Goal: Transaction & Acquisition: Purchase product/service

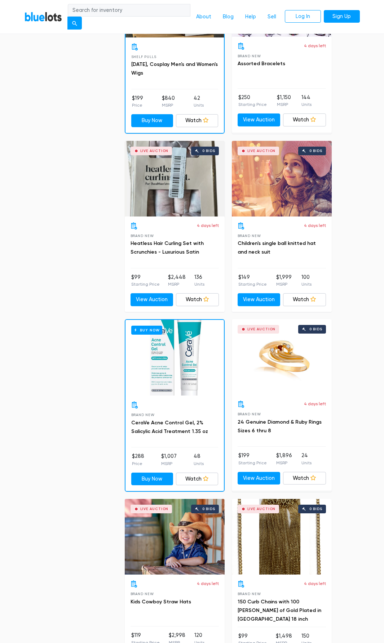
scroll to position [1081, 0]
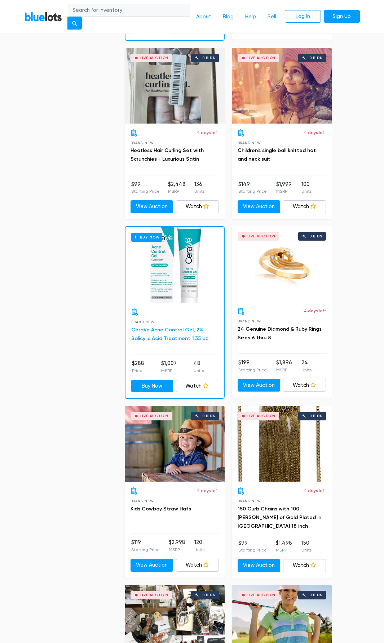
click at [153, 330] on link "CeraVe Acne Control Gel, 2% Salicylic Acid Treatment 1.35 oz" at bounding box center [169, 334] width 77 height 15
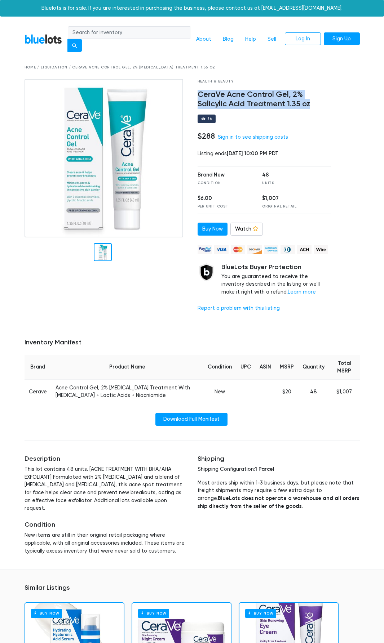
drag, startPoint x: 197, startPoint y: 92, endPoint x: 317, endPoint y: 105, distance: 120.6
click at [317, 105] on div "Health & Beauty CeraVe Acne Control Gel, 2% Salicylic Acid Treatment 1.35 oz 76…" at bounding box center [264, 198] width 144 height 239
copy h4 "CeraVe Acne Control Gel, 2% Salicylic Acid Treatment 1.35 oz"
click at [258, 139] on link "Sign in to see shipping costs" at bounding box center [253, 137] width 70 height 6
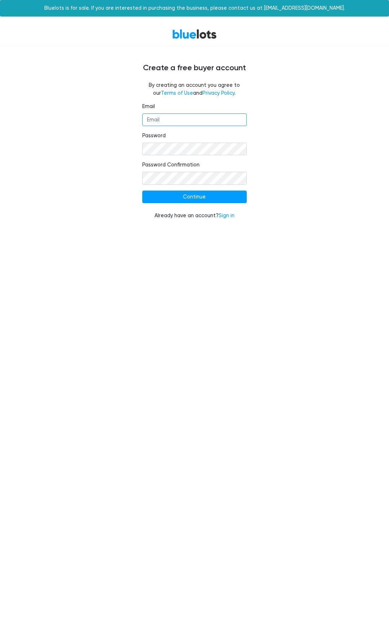
click at [181, 125] on input "Email" at bounding box center [194, 119] width 104 height 13
type input "indio5466@gmail.com"
click at [220, 196] on input "Continue" at bounding box center [194, 197] width 104 height 13
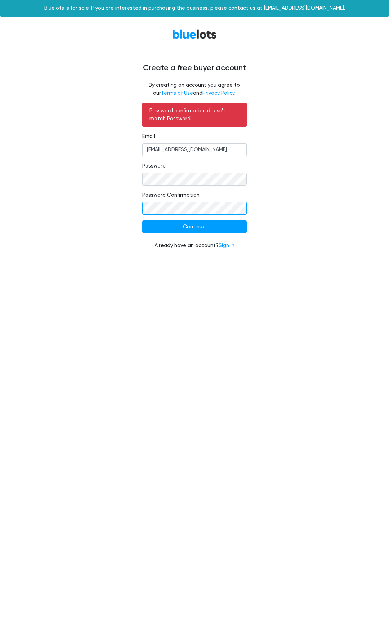
click at [142, 220] on input "Continue" at bounding box center [194, 226] width 104 height 13
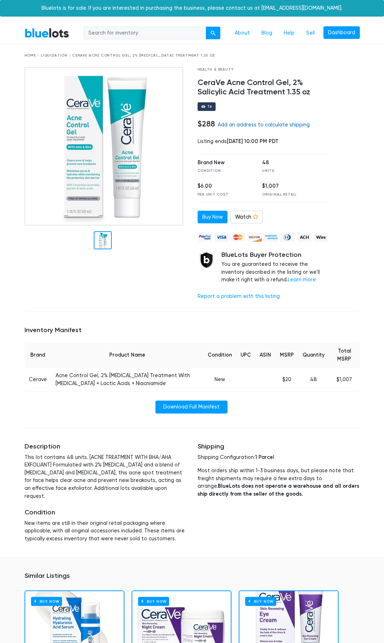
click at [278, 124] on link "Add an address to calculate shipping" at bounding box center [264, 125] width 92 height 6
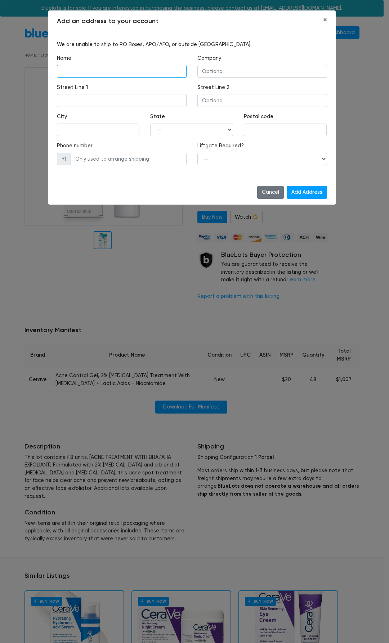
click at [91, 72] on input "text" at bounding box center [122, 71] width 130 height 13
type input "Jose Bruno"
click at [234, 75] on input "text" at bounding box center [262, 71] width 130 height 13
click at [88, 131] on input "text" at bounding box center [98, 130] width 83 height 13
click at [133, 102] on input "text" at bounding box center [122, 100] width 130 height 13
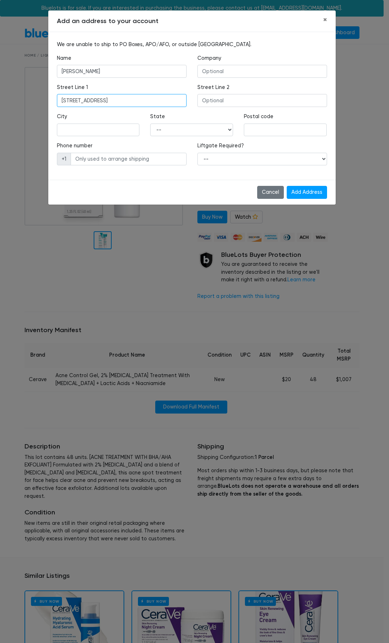
type input "50 Watchung Ave"
click at [211, 96] on input "text" at bounding box center [262, 100] width 130 height 13
type input "Apt 29"
click at [112, 126] on input "text" at bounding box center [98, 130] width 83 height 13
type input "Belleville"
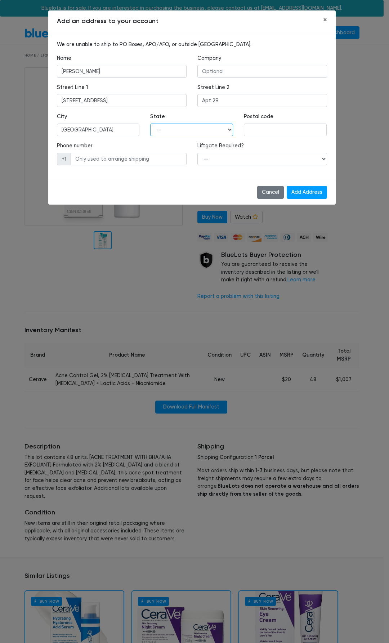
click at [188, 129] on select "-- Alabama Alaska Arizona Arkansas California Colorado Connecticut Delaware Dis…" at bounding box center [191, 130] width 83 height 13
select select "NJ"
click at [150, 124] on select "-- Alabama Alaska Arizona Arkansas California Colorado Connecticut Delaware Dis…" at bounding box center [191, 130] width 83 height 13
click at [261, 129] on input "text" at bounding box center [285, 130] width 83 height 13
type input "07109"
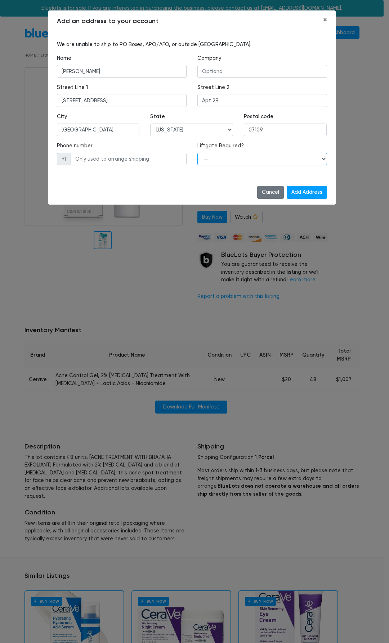
click at [215, 161] on select "-- Yes No" at bounding box center [262, 159] width 130 height 13
select select "1"
click at [197, 153] on select "-- Yes No" at bounding box center [262, 159] width 130 height 13
click at [152, 163] on input "text" at bounding box center [129, 159] width 116 height 13
type input "8628992732"
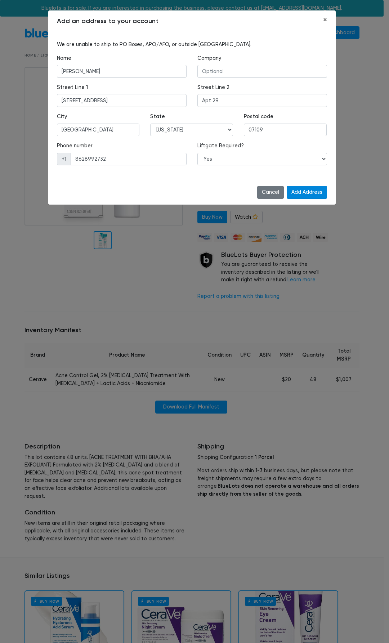
click at [309, 193] on input "Add Address" at bounding box center [307, 192] width 40 height 13
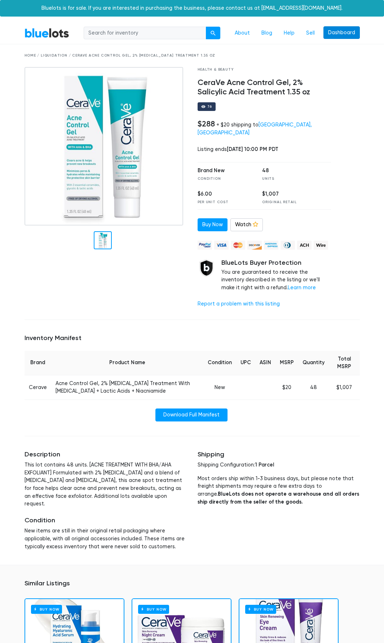
click at [334, 33] on link "Dashboard" at bounding box center [341, 32] width 36 height 13
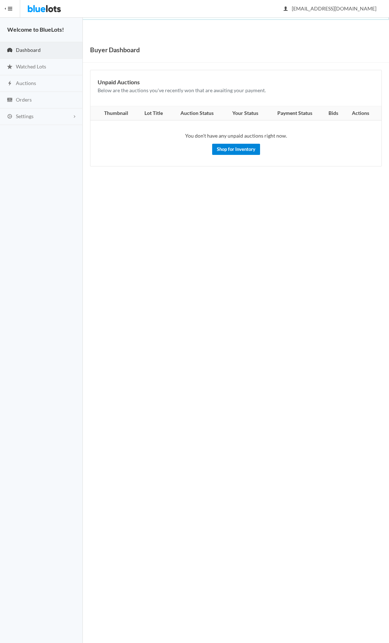
click at [229, 152] on link "Shop for Inventory" at bounding box center [236, 149] width 48 height 11
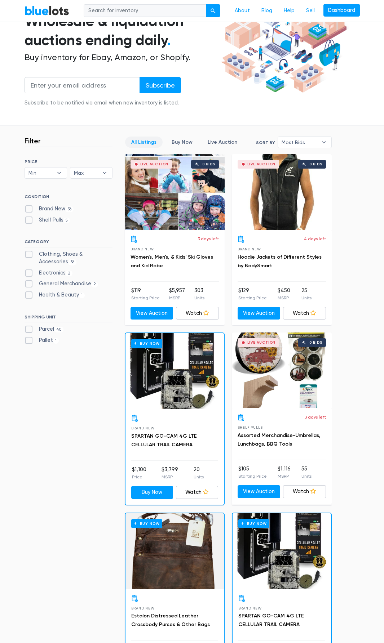
scroll to position [72, 0]
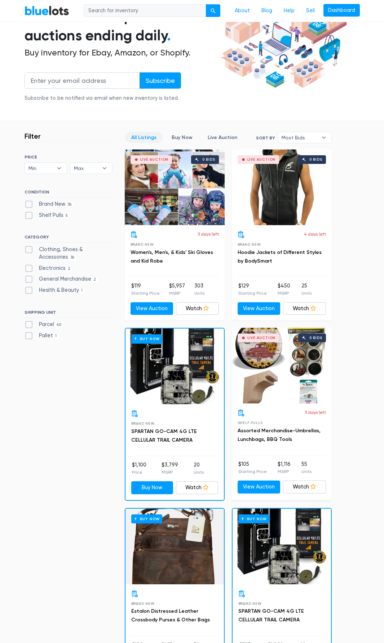
click at [33, 266] on label "Electronics 2" at bounding box center [48, 268] width 48 height 8
click at [29, 266] on input "Electronics 2" at bounding box center [26, 266] width 5 height 5
checkbox input "true"
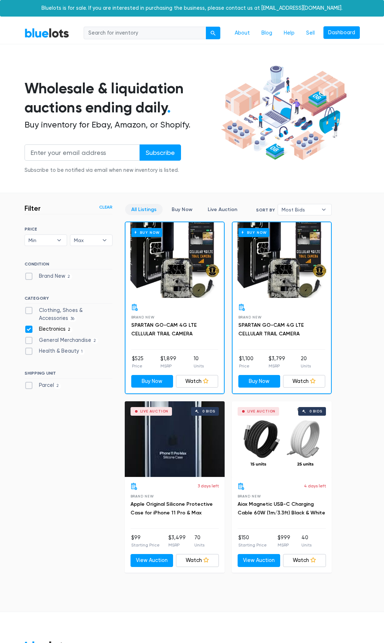
scroll to position [101, 0]
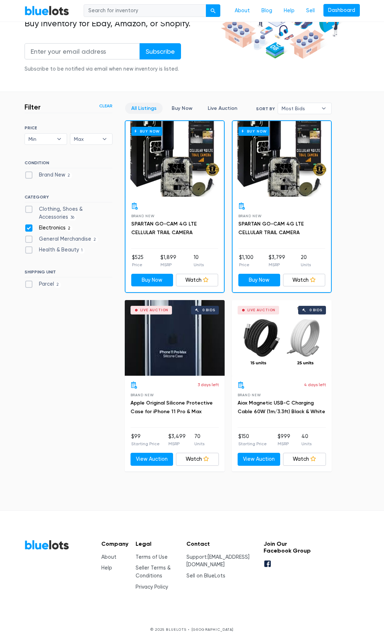
click at [166, 350] on div "Live Auction 0 bids" at bounding box center [175, 338] width 100 height 76
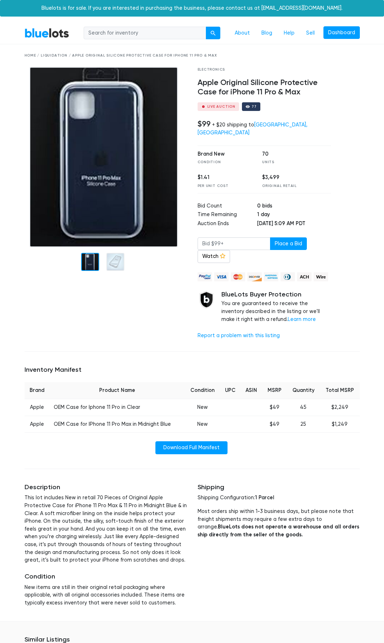
click at [36, 28] on link "BlueLots" at bounding box center [46, 33] width 45 height 10
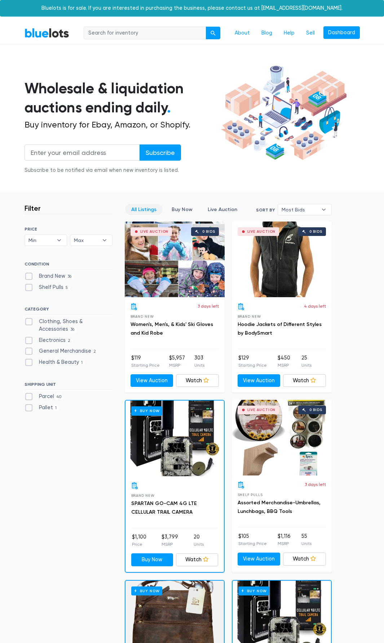
click at [64, 350] on label "General Merchandise 2" at bounding box center [61, 351] width 74 height 8
click at [29, 350] on Merchandise"] "General Merchandise 2" at bounding box center [26, 349] width 5 height 5
checkbox Merchandise"] "true"
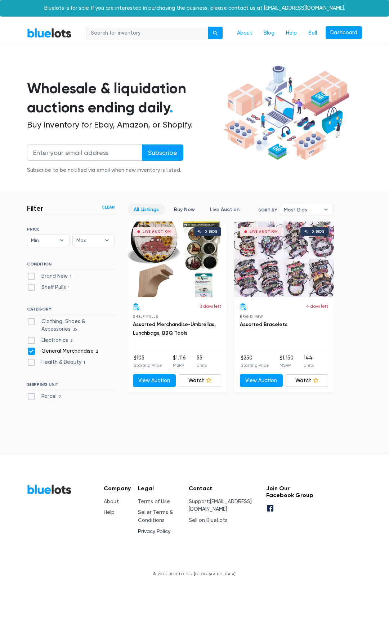
click at [64, 350] on label "General Merchandise 2" at bounding box center [64, 351] width 74 height 8
click at [32, 350] on Merchandise"] "General Merchandise 2" at bounding box center [29, 349] width 5 height 5
checkbox Merchandise"] "false"
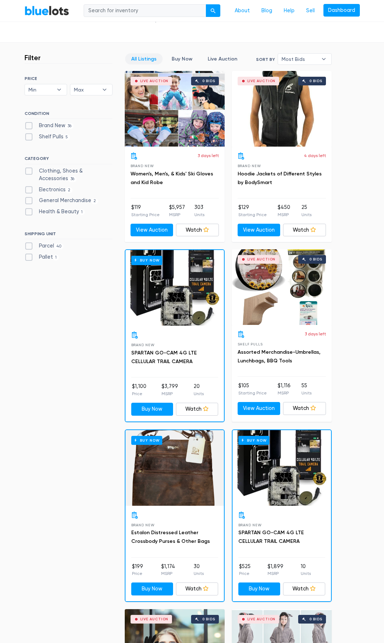
scroll to position [138, 0]
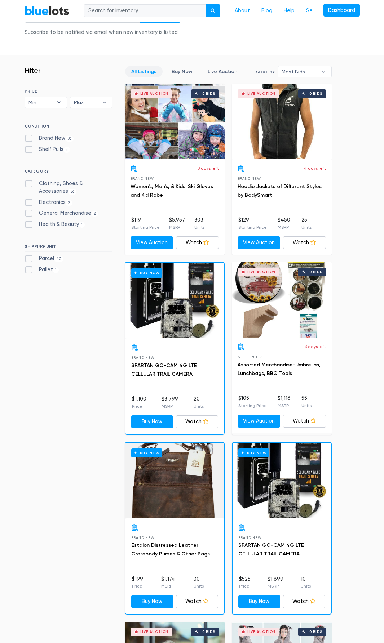
click at [46, 224] on label "Health & Beauty 1" at bounding box center [54, 224] width 61 height 8
click at [29, 224] on Beauty"] "Health & Beauty 1" at bounding box center [26, 222] width 5 height 5
checkbox Beauty"] "true"
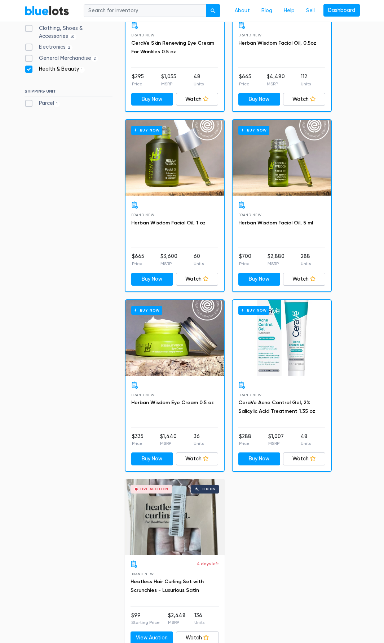
scroll to position [174, 0]
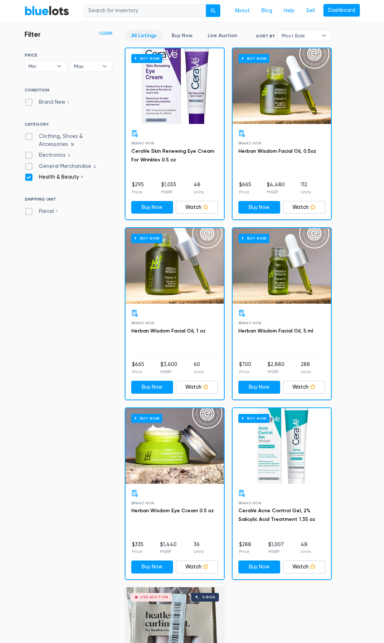
click at [275, 90] on div "Buy Now" at bounding box center [281, 86] width 98 height 76
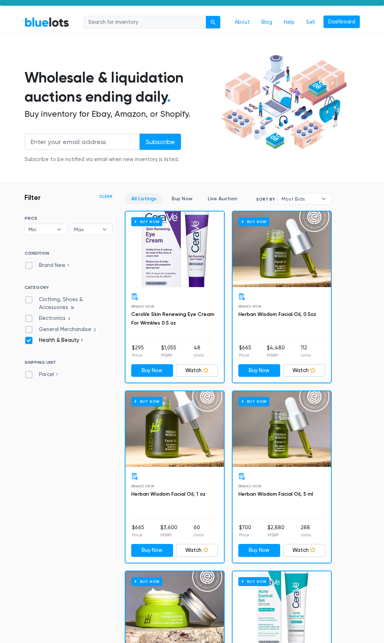
scroll to position [0, 0]
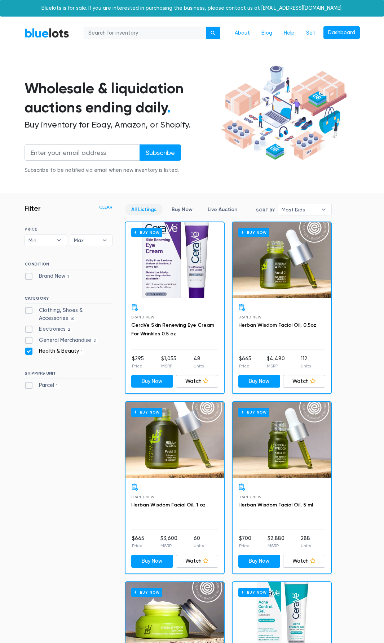
click at [28, 352] on label "Health & Beauty 1" at bounding box center [54, 351] width 61 height 8
click at [28, 352] on Beauty"] "Health & Beauty 1" at bounding box center [26, 349] width 5 height 5
checkbox Beauty"] "false"
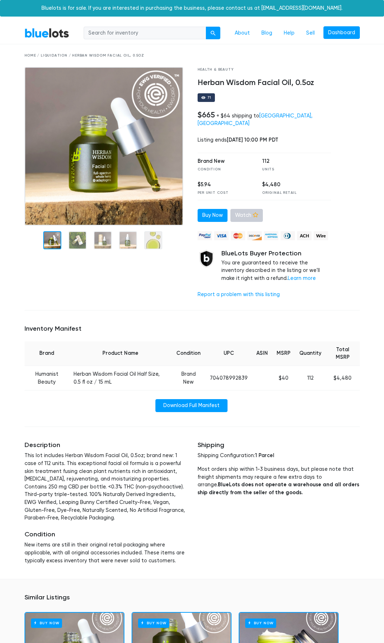
click at [253, 212] on icon at bounding box center [255, 214] width 5 height 5
drag, startPoint x: 195, startPoint y: 80, endPoint x: 305, endPoint y: 81, distance: 110.2
click at [305, 84] on div "Health & Beauty Herban Wisdom Facial Oil, 0.5oz 71 $665 + $64 shipping to Belle…" at bounding box center [264, 185] width 144 height 237
click at [318, 84] on h4 "Herban Wisdom Facial Oil, 0.5oz" at bounding box center [263, 82] width 133 height 9
drag, startPoint x: 320, startPoint y: 82, endPoint x: 198, endPoint y: 79, distance: 121.5
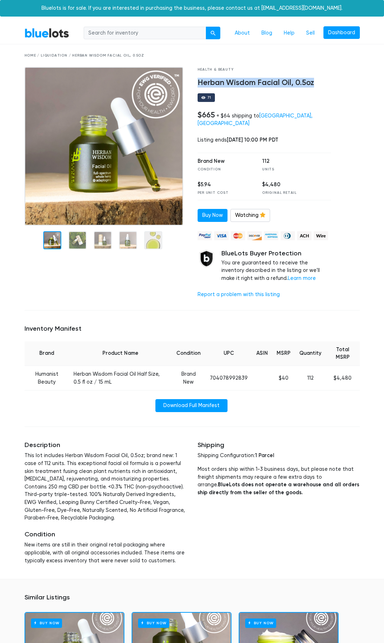
click at [198, 79] on h4 "Herban Wisdom Facial Oil, 0.5oz" at bounding box center [263, 82] width 133 height 9
click at [71, 366] on td "Herban Wisdom Facial Oil Half Size, 0.5 fl oz / 15 mL" at bounding box center [120, 378] width 102 height 24
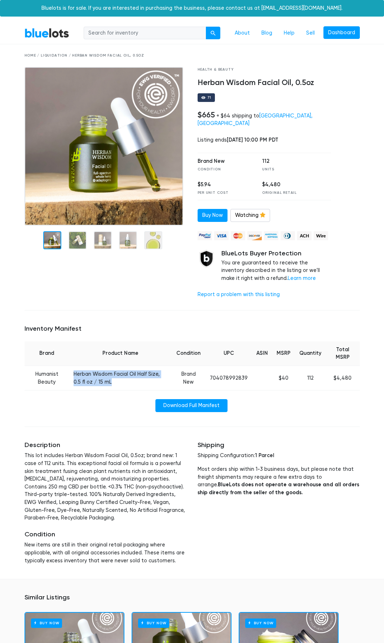
drag, startPoint x: 70, startPoint y: 368, endPoint x: 108, endPoint y: 374, distance: 38.0
click at [108, 374] on td "Herban Wisdom Facial Oil Half Size, 0.5 fl oz / 15 mL" at bounding box center [120, 378] width 102 height 24
copy td "Herban Wisdom Facial Oil Half Size, 0.5 fl oz / 15 mL"
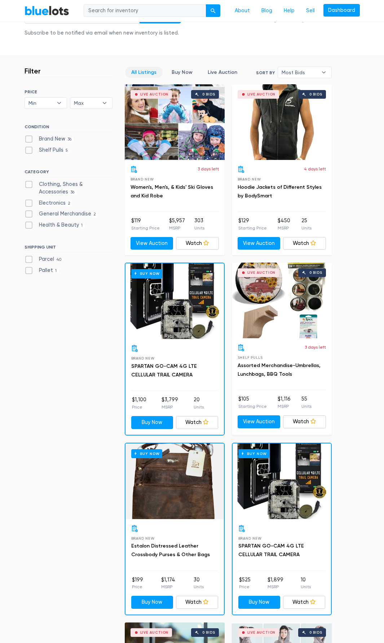
scroll to position [66, 0]
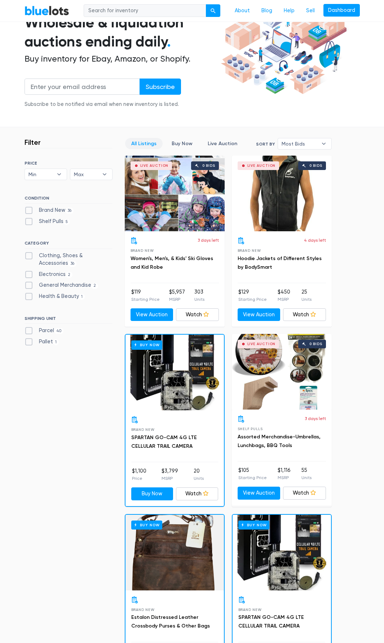
click at [67, 285] on label "General Merchandise 2" at bounding box center [61, 285] width 74 height 8
click at [29, 285] on Merchandise"] "General Merchandise 2" at bounding box center [26, 283] width 5 height 5
checkbox Merchandise"] "true"
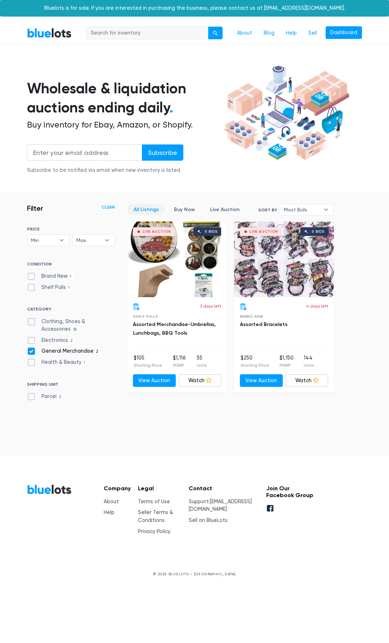
click at [32, 350] on label "General Merchandise 2" at bounding box center [64, 351] width 74 height 8
click at [32, 350] on Merchandise"] "General Merchandise 2" at bounding box center [29, 349] width 5 height 5
checkbox Merchandise"] "false"
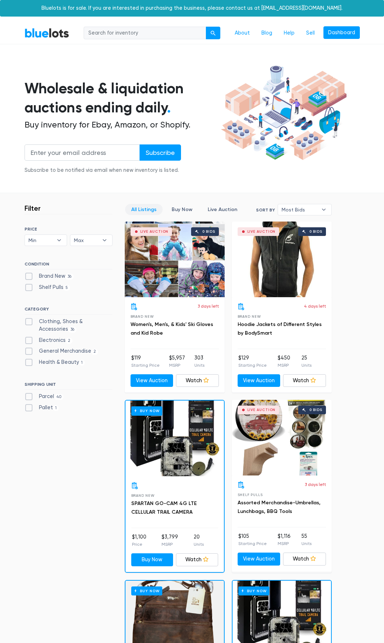
scroll to position [174, 0]
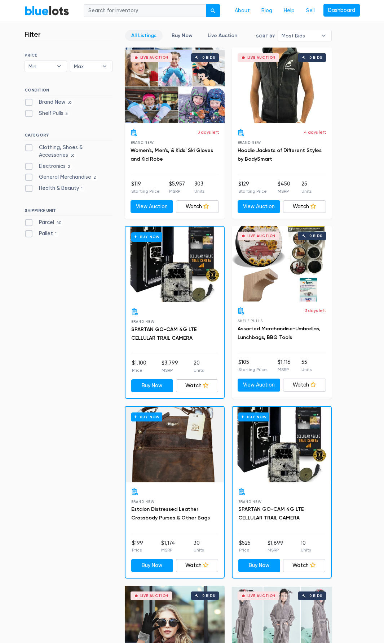
click at [27, 149] on label "Clothing, Shoes & Accessories 36" at bounding box center [68, 151] width 88 height 15
click at [27, 148] on Accessories"] "Clothing, Shoes & Accessories 36" at bounding box center [26, 146] width 5 height 5
checkbox Accessories"] "true"
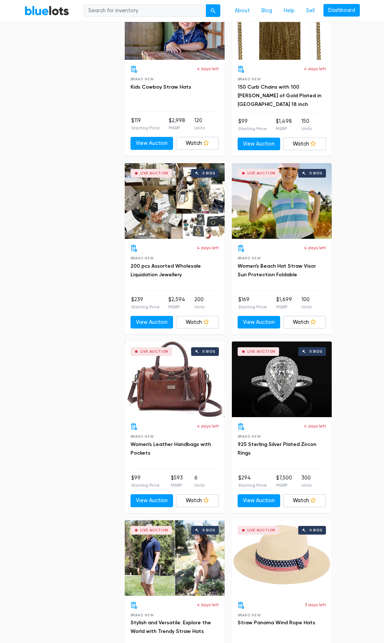
scroll to position [1507, 0]
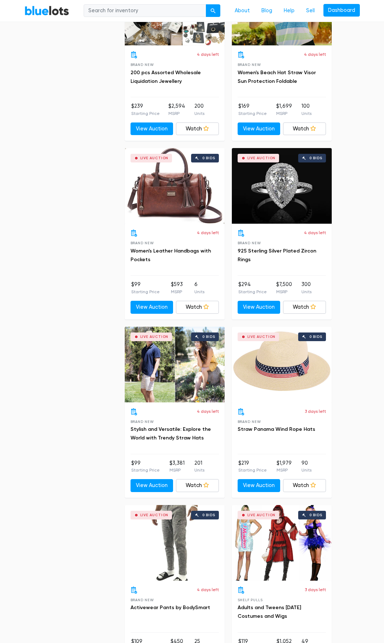
click at [285, 213] on div "Live Auction 0 bids" at bounding box center [282, 186] width 100 height 76
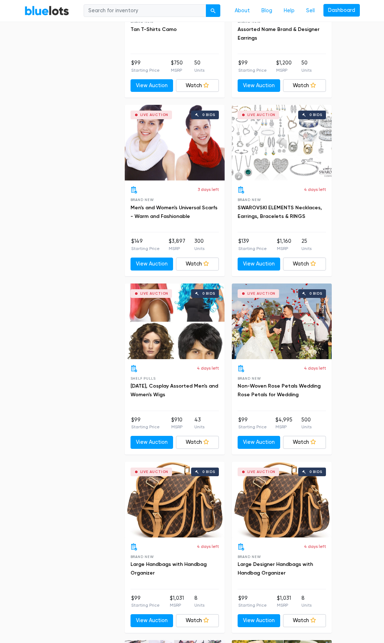
scroll to position [2344, 0]
